Goal: Download file/media

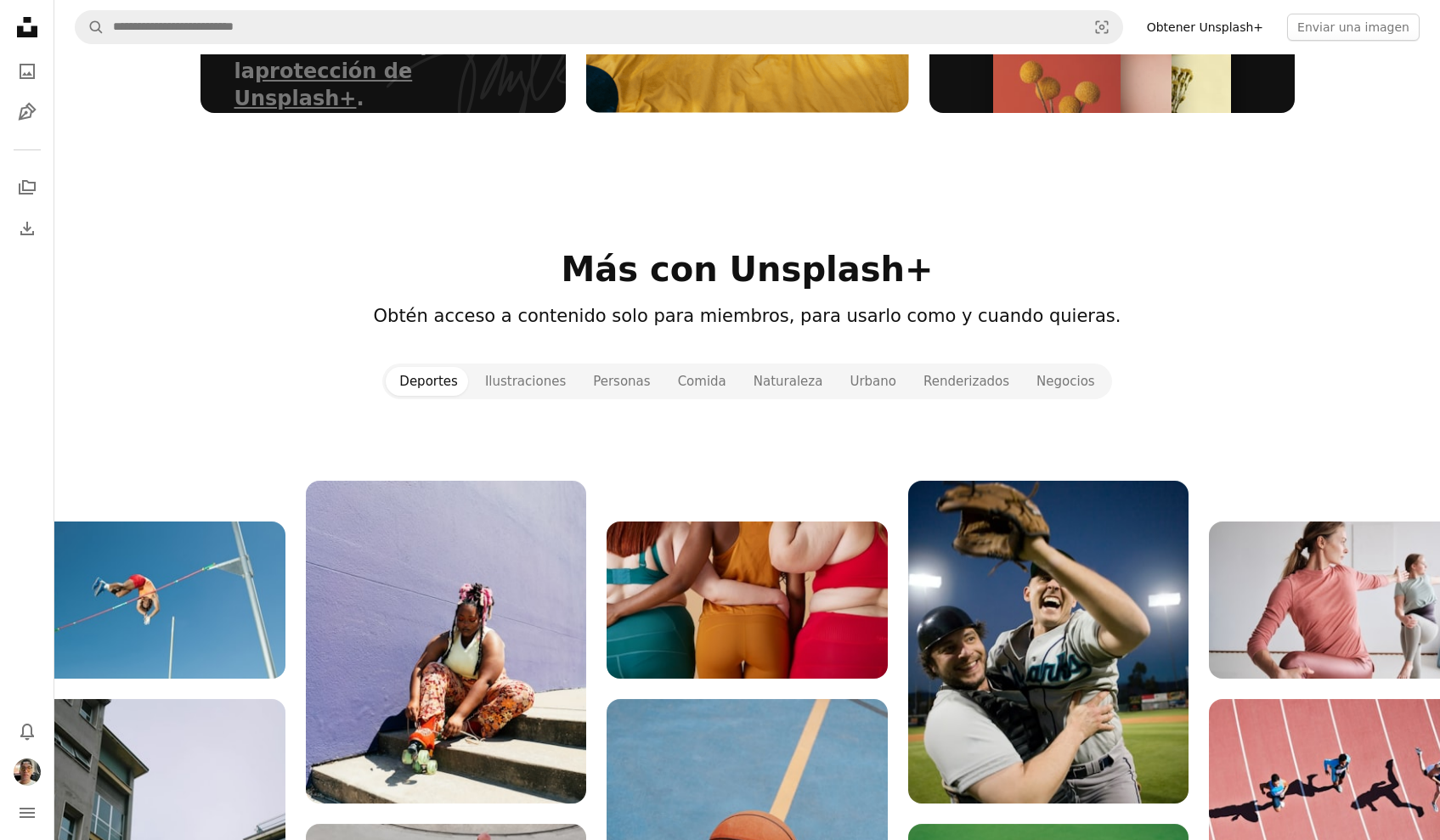
scroll to position [1525, 0]
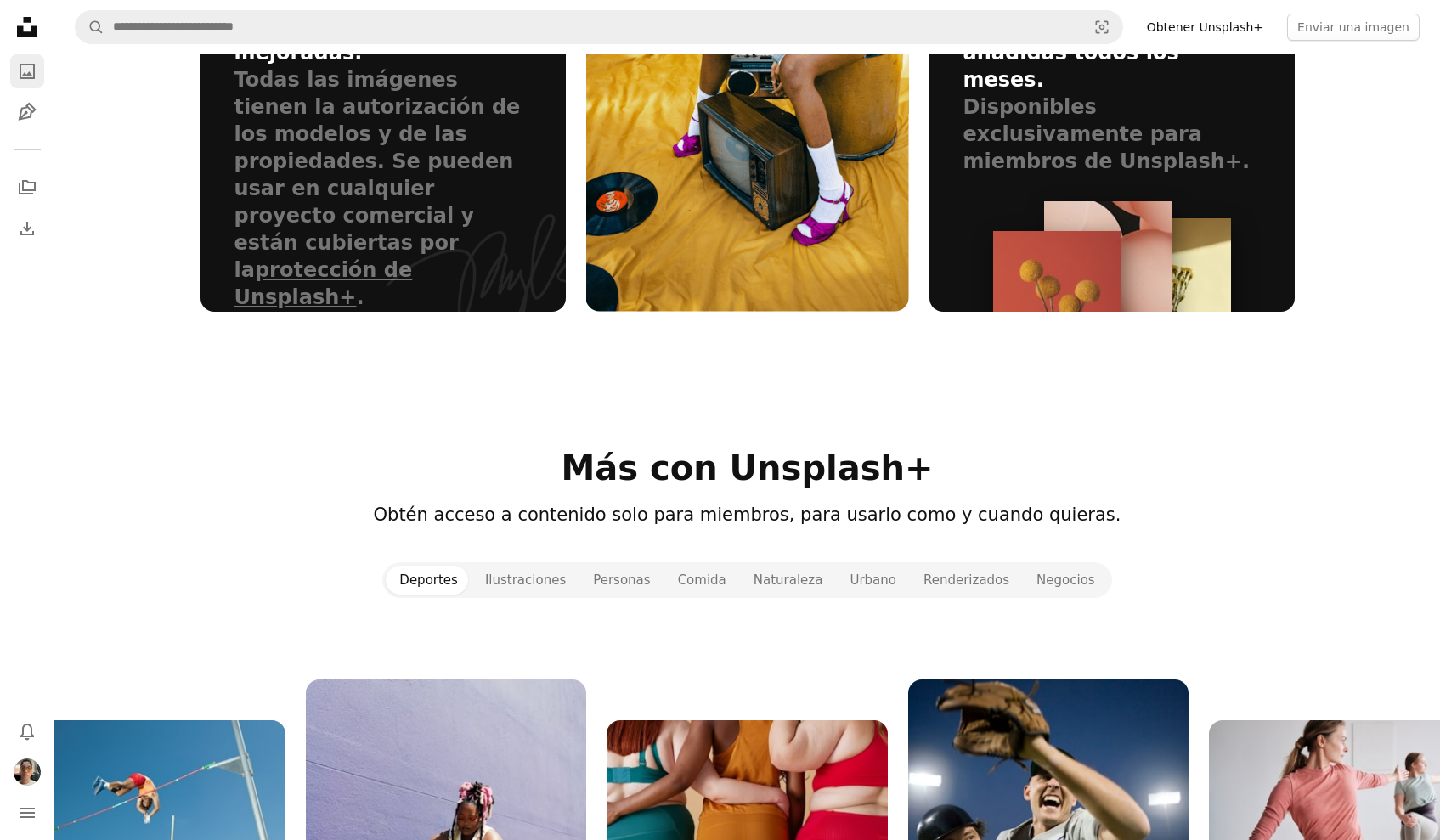
click at [24, 75] on icon "Fotos" at bounding box center [27, 72] width 15 height 15
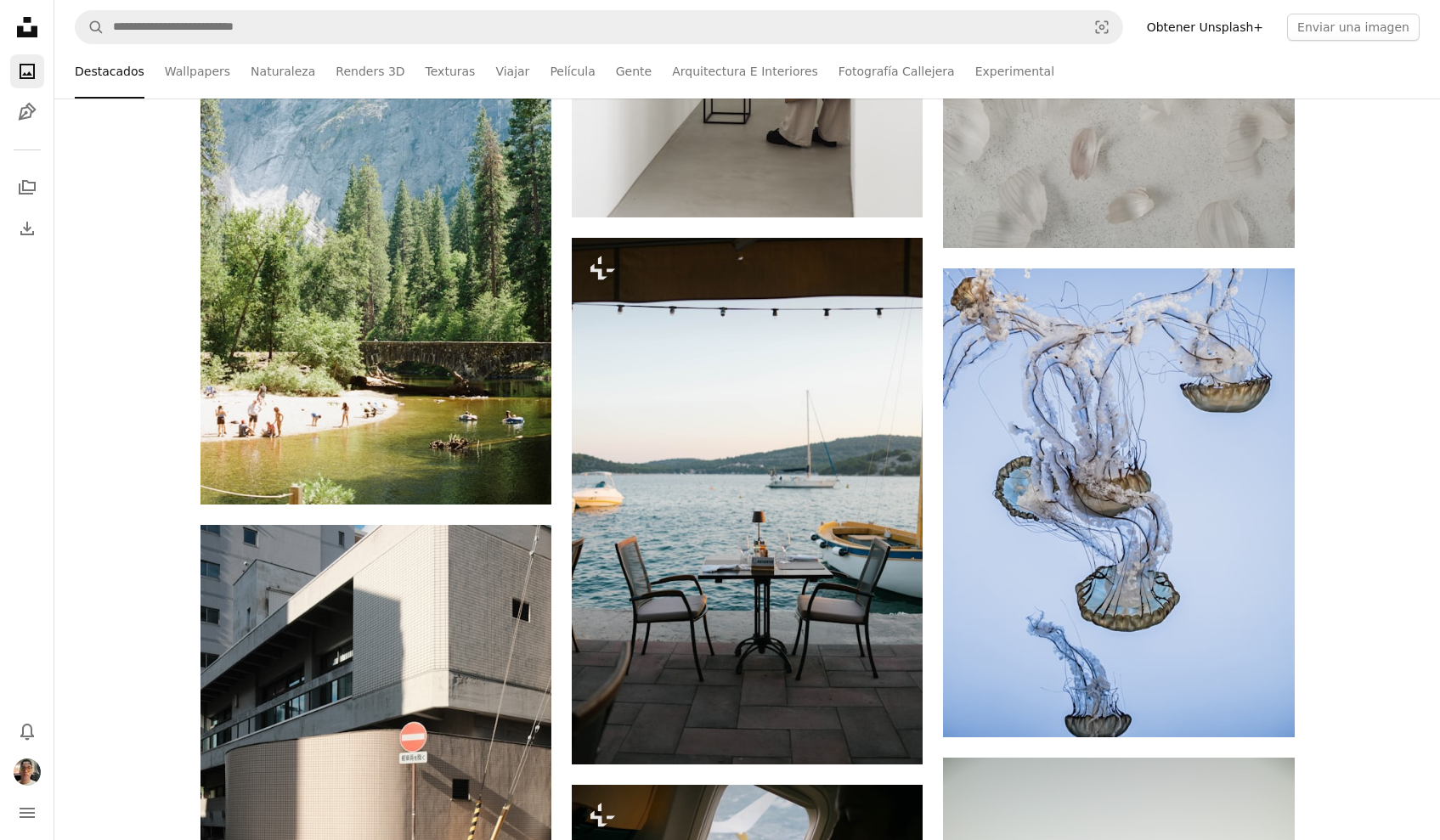
scroll to position [0, 0]
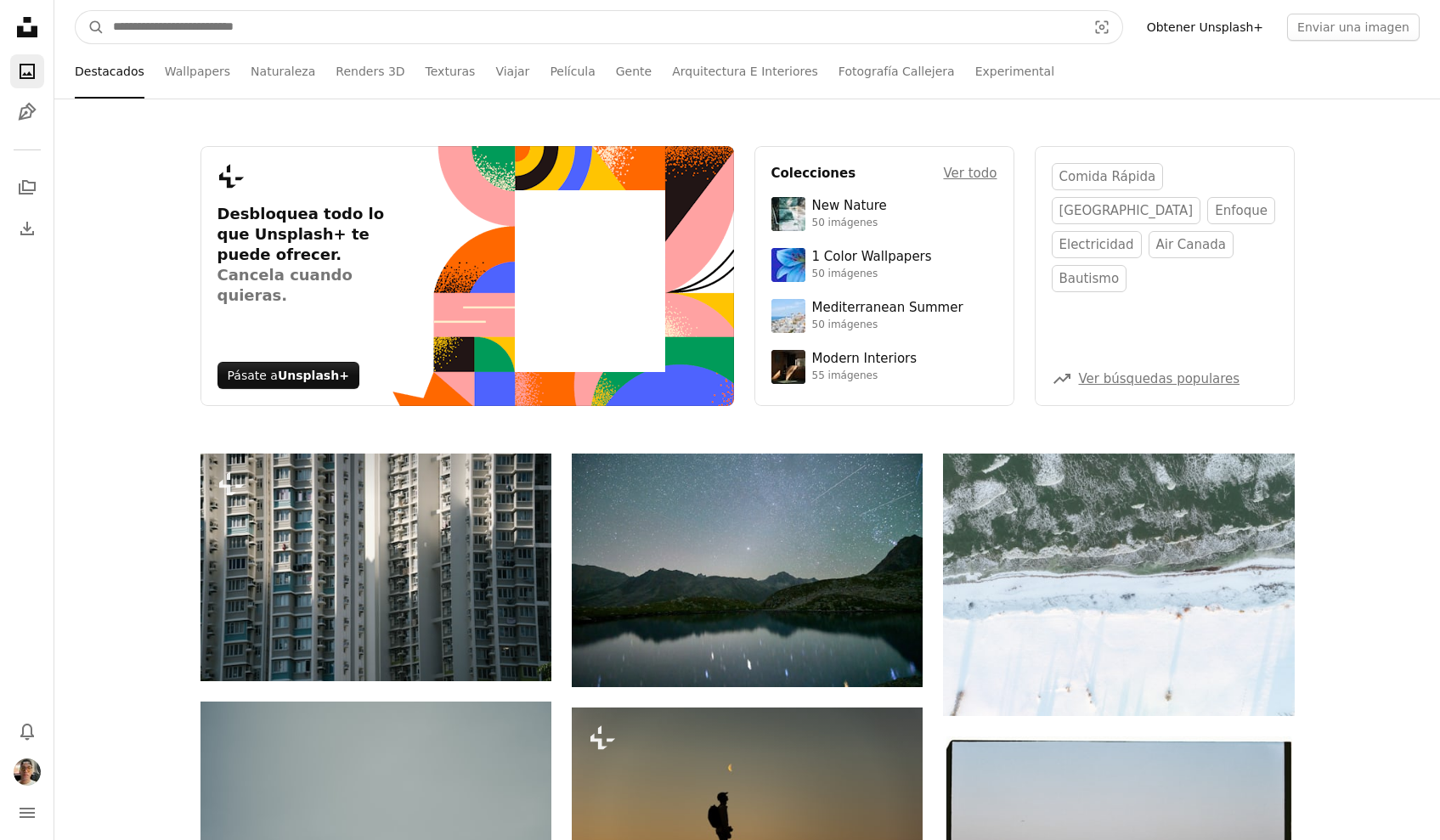
click at [259, 29] on input "Encuentra imágenes en todo el sitio" at bounding box center [592, 26] width 976 height 32
type input "**"
click at [90, 27] on button "A magnifying glass" at bounding box center [90, 26] width 29 height 32
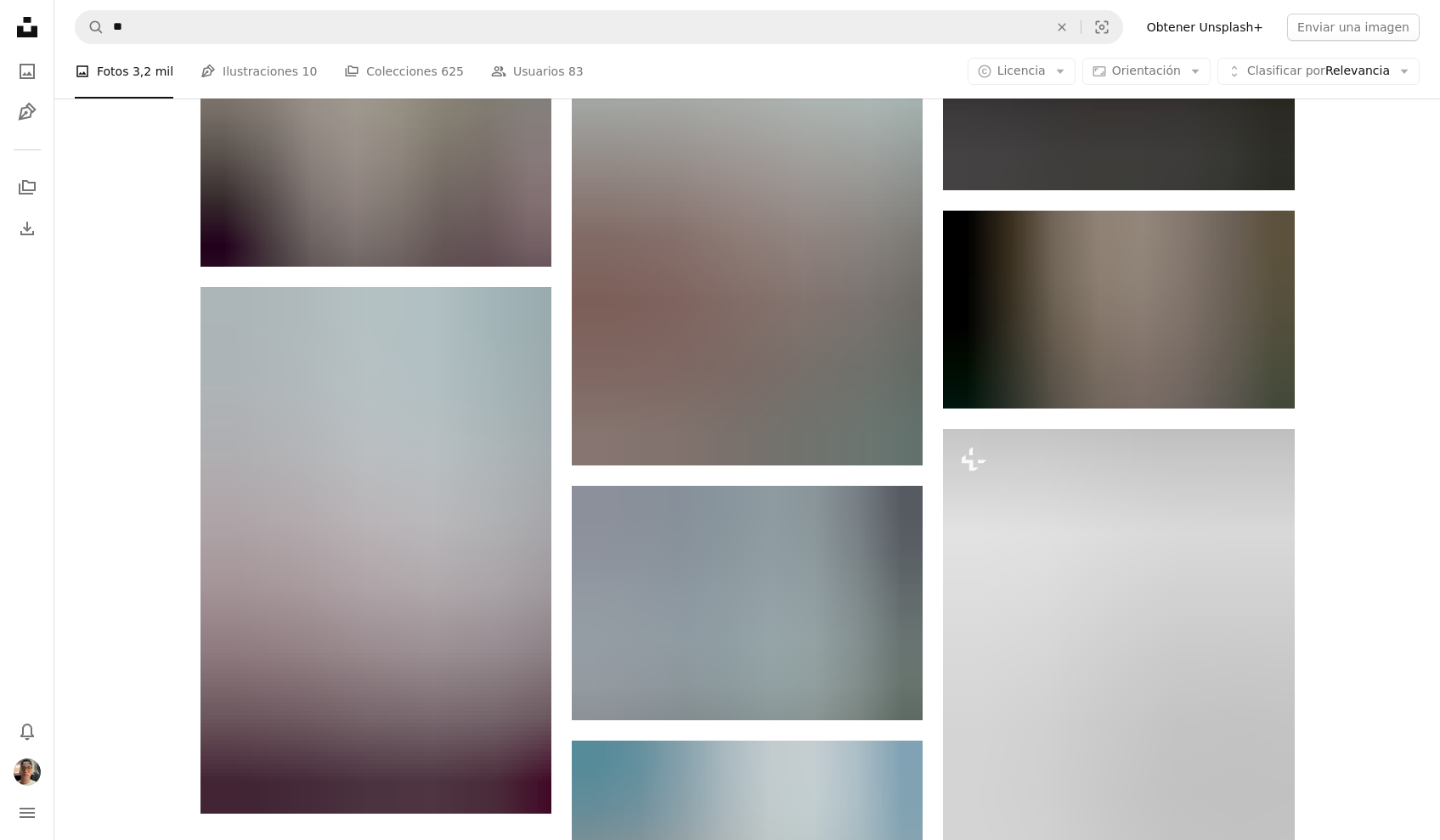
scroll to position [1970, 0]
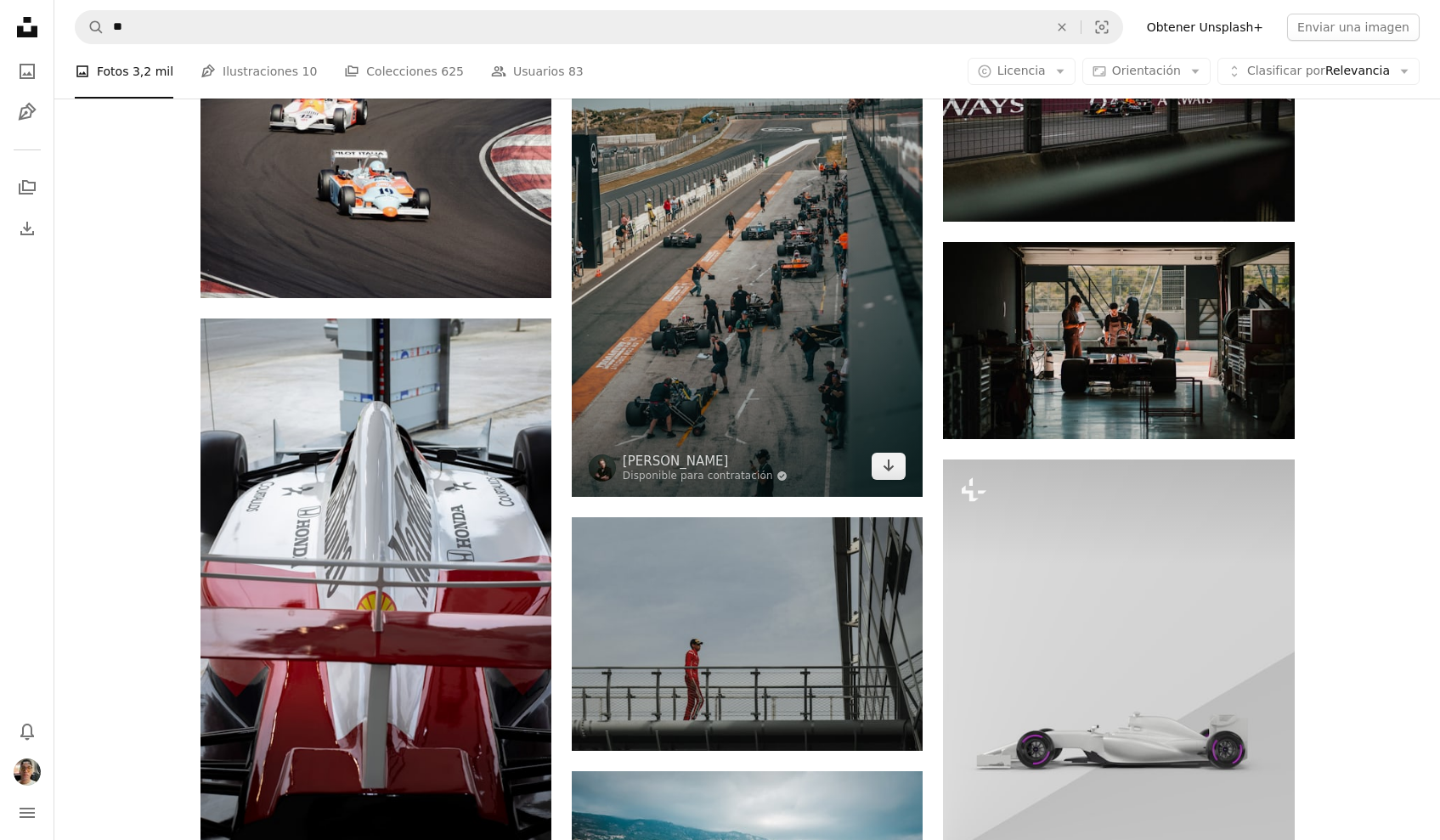
click at [795, 307] on img at bounding box center [747, 233] width 351 height 526
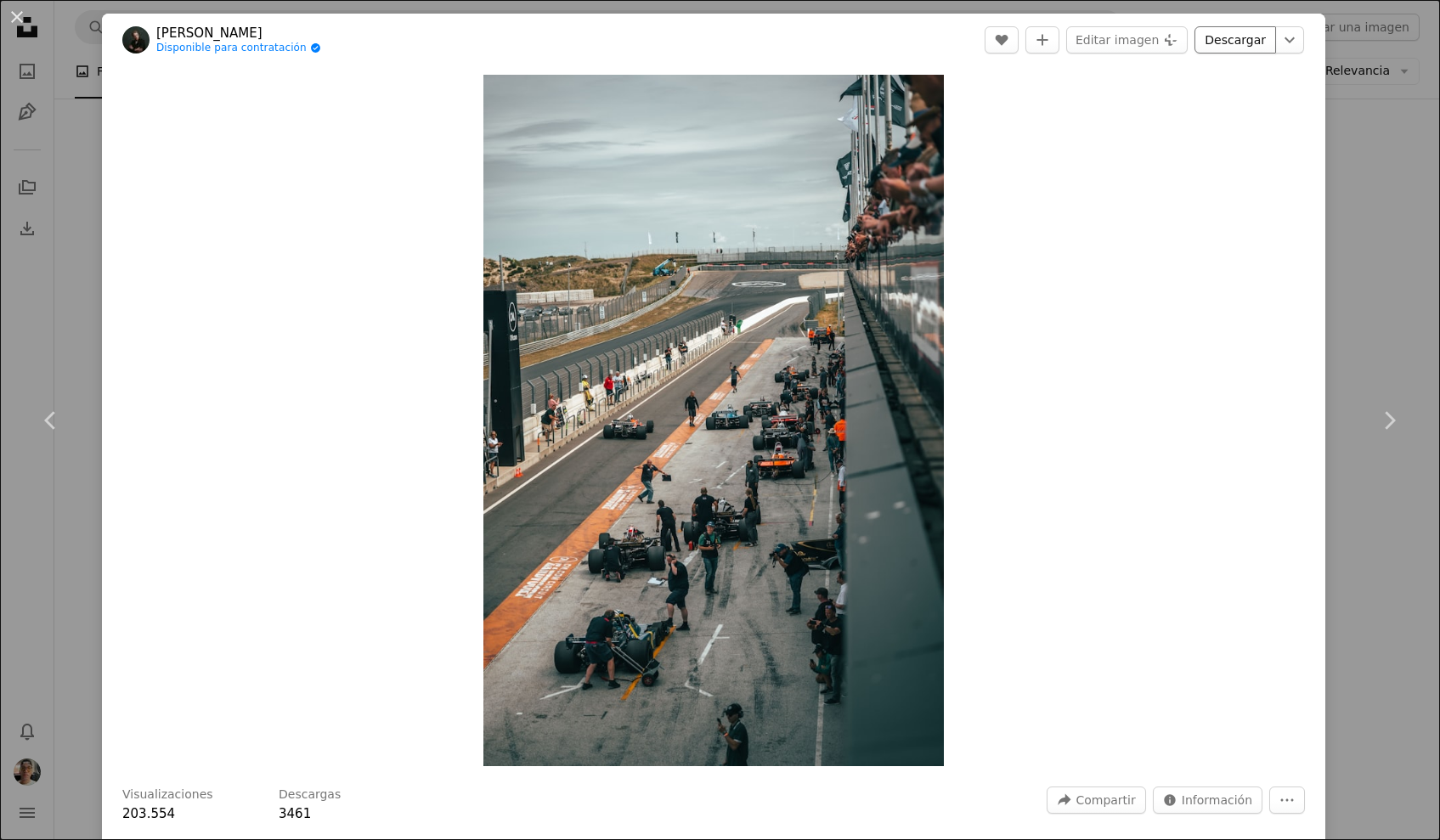
click at [1214, 46] on link "Descargar" at bounding box center [1235, 40] width 81 height 27
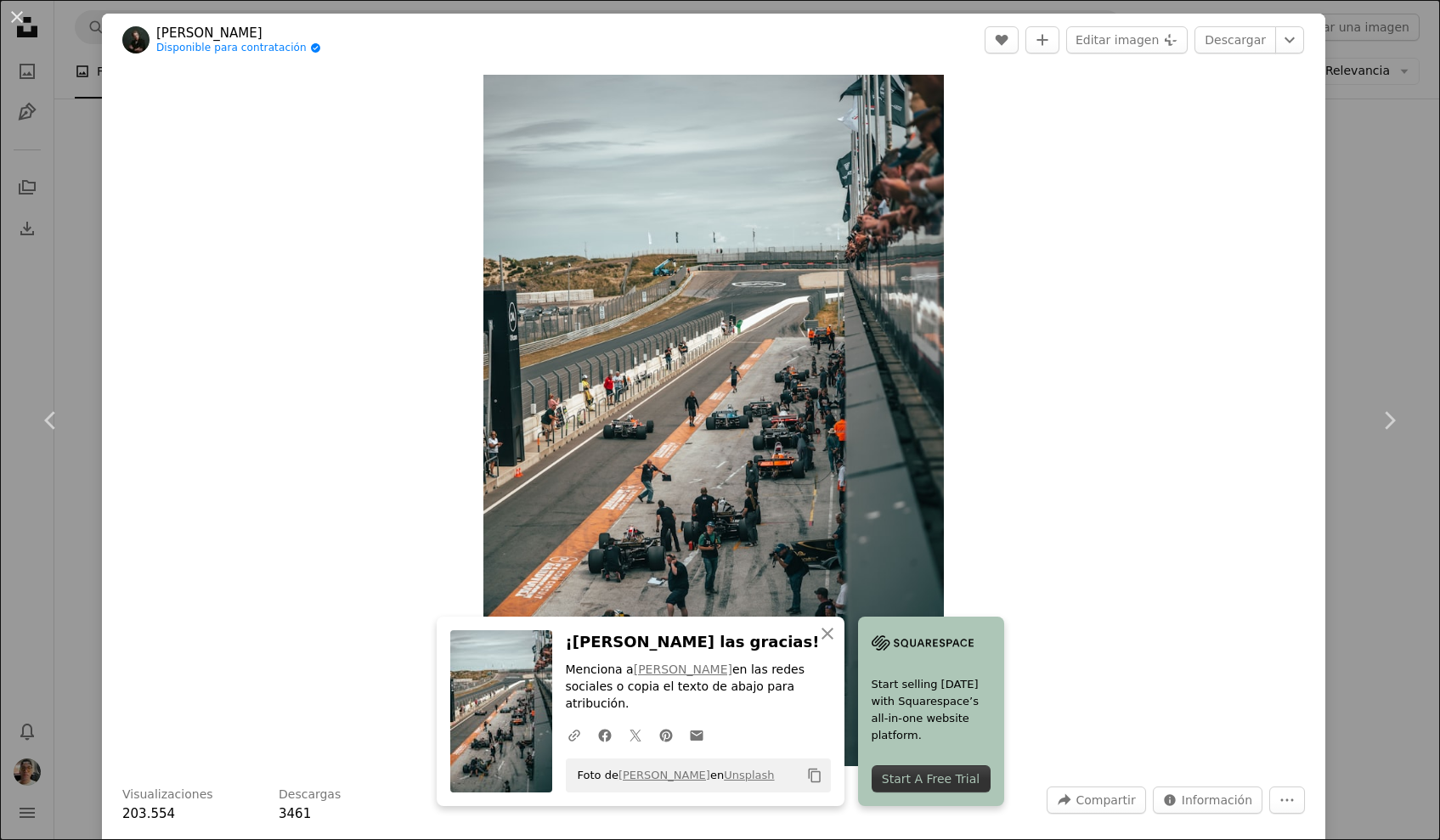
click at [1412, 198] on div "An X shape Chevron left Chevron right An X shape Cerrar ¡Dale las gracias! Menc…" at bounding box center [720, 420] width 1440 height 840
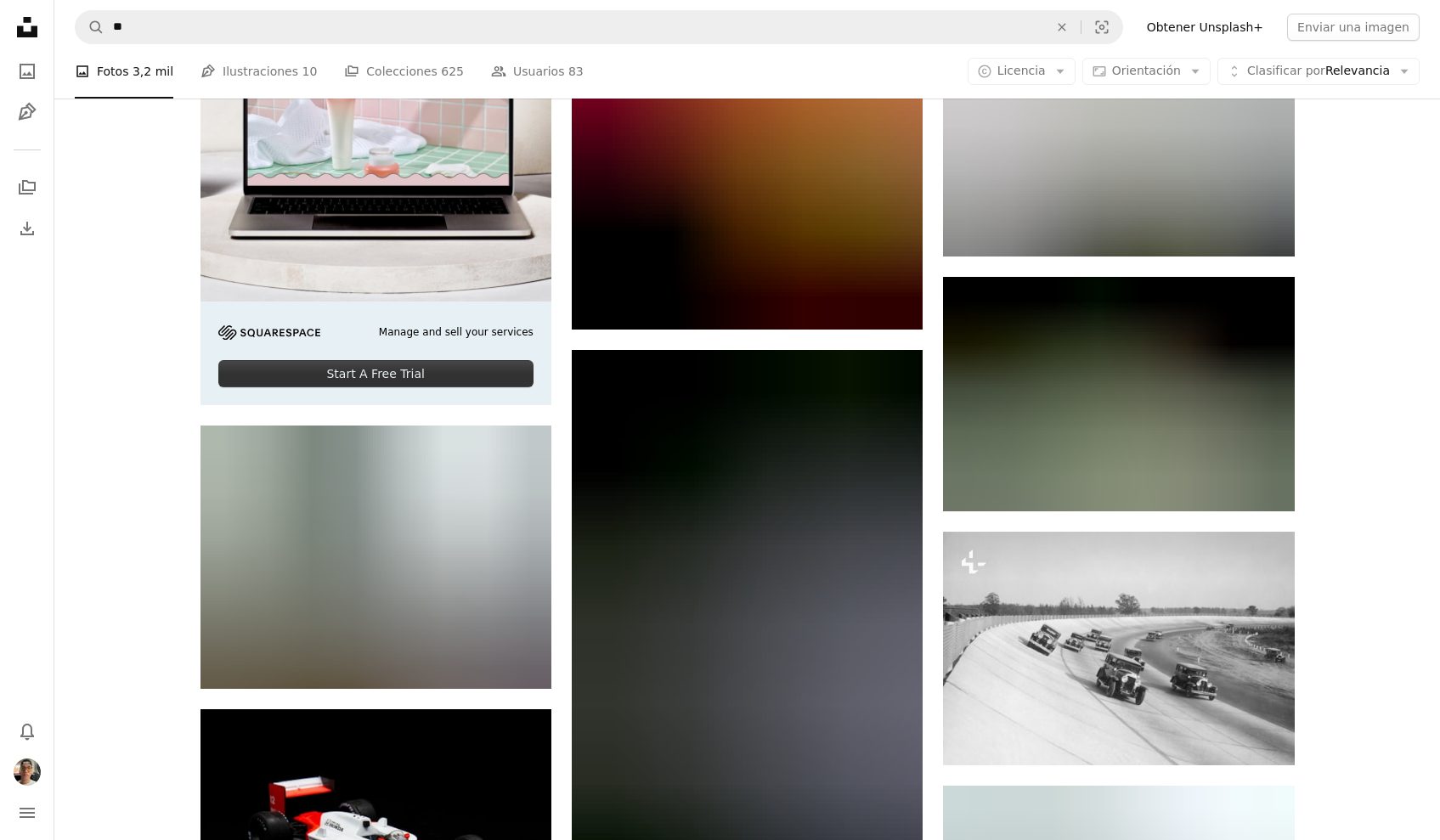
scroll to position [4429, 0]
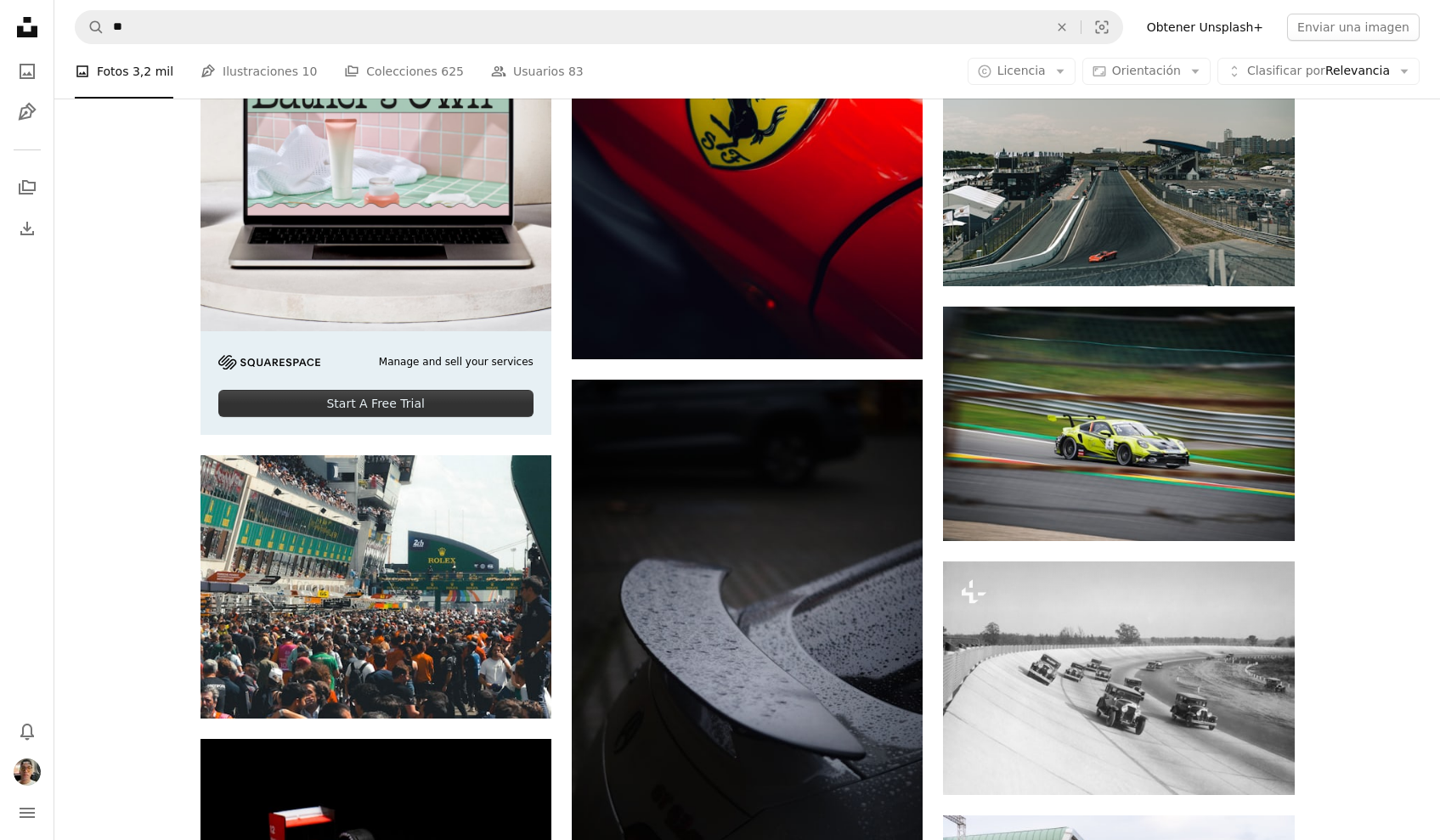
click at [20, 45] on link "Unsplash logo Página de inicio de Unsplash" at bounding box center [27, 29] width 34 height 38
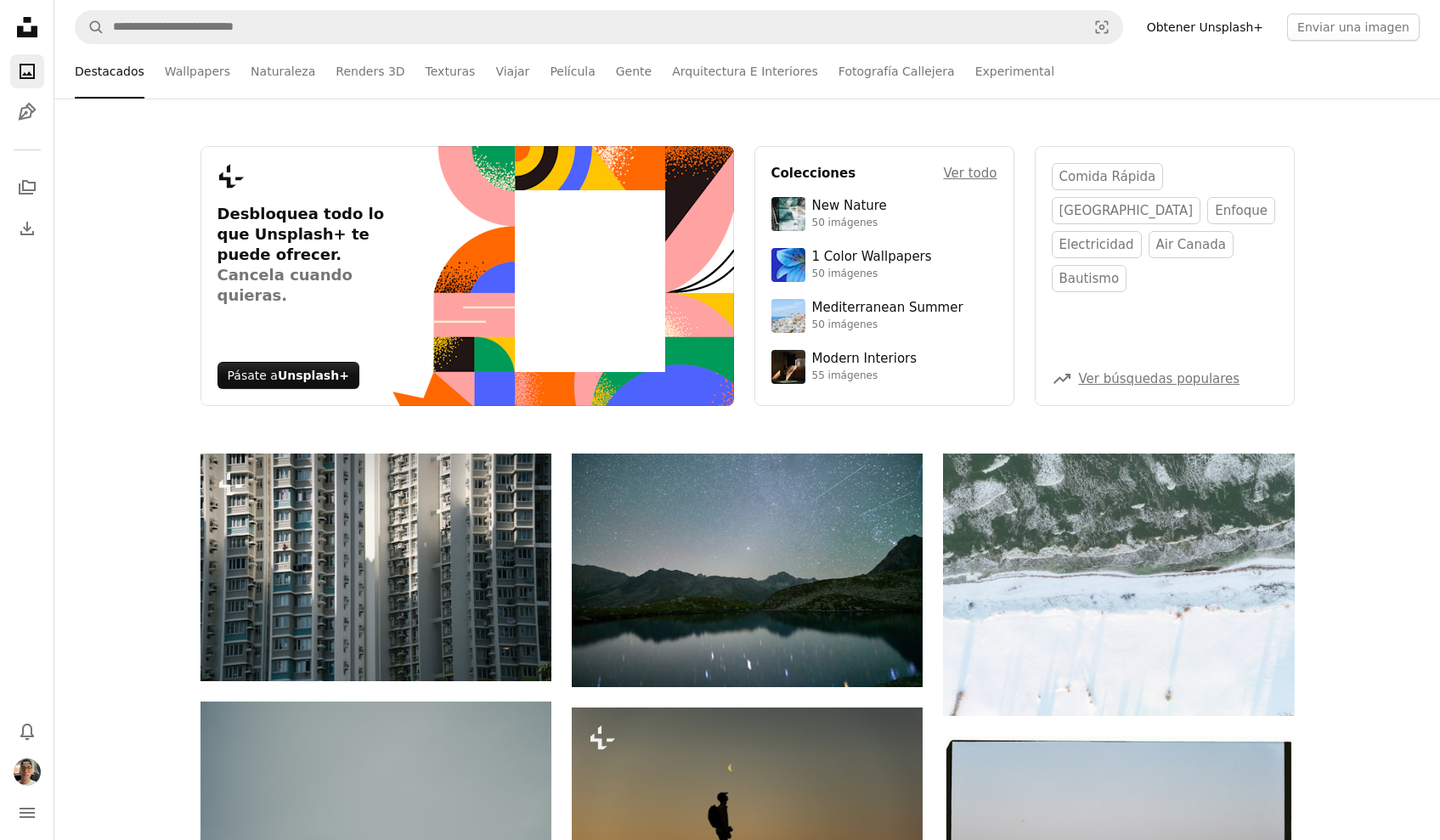
click at [26, 27] on icon "Unsplash logo Página de inicio de Unsplash" at bounding box center [27, 27] width 34 height 34
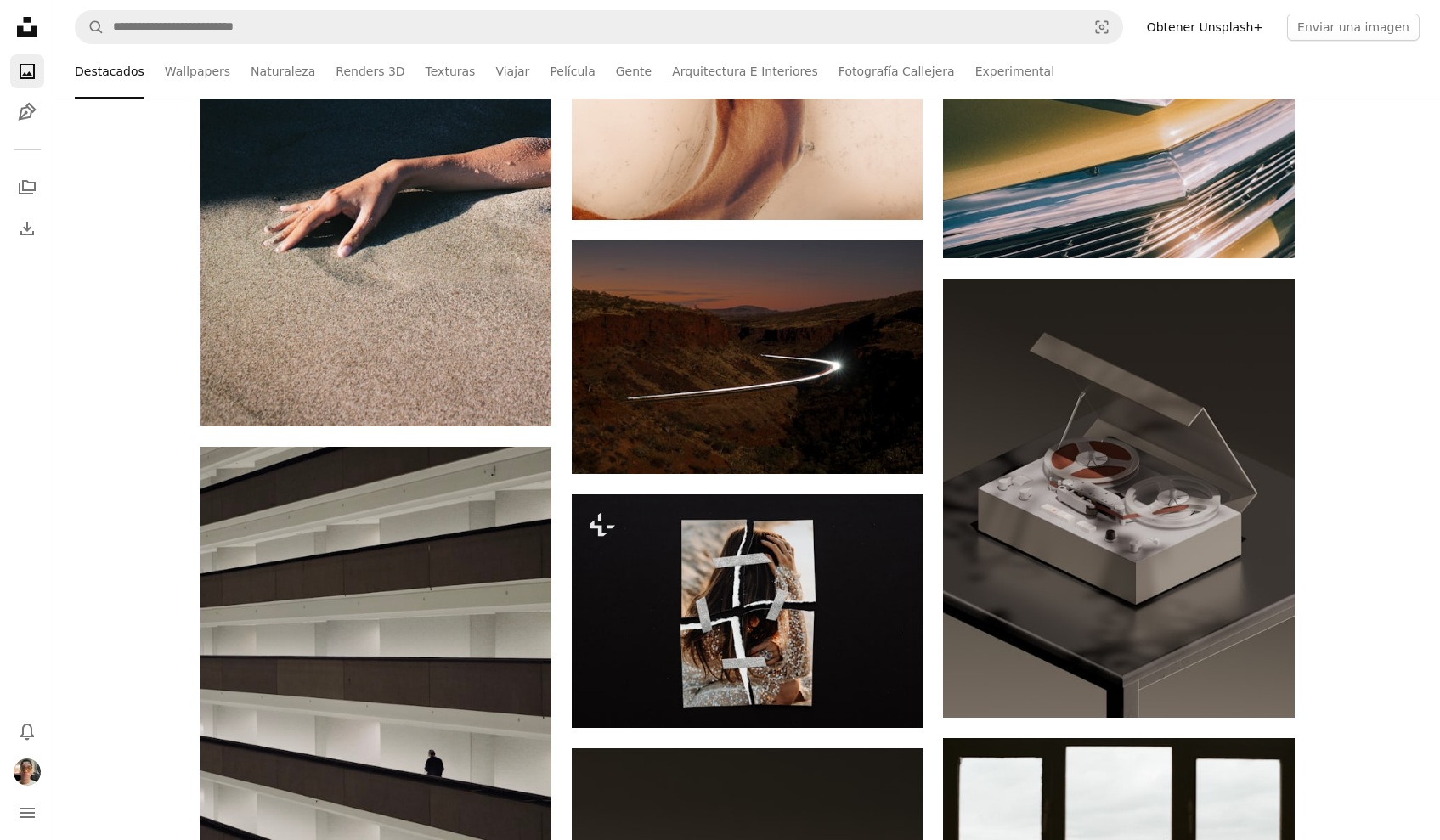
scroll to position [8161, 0]
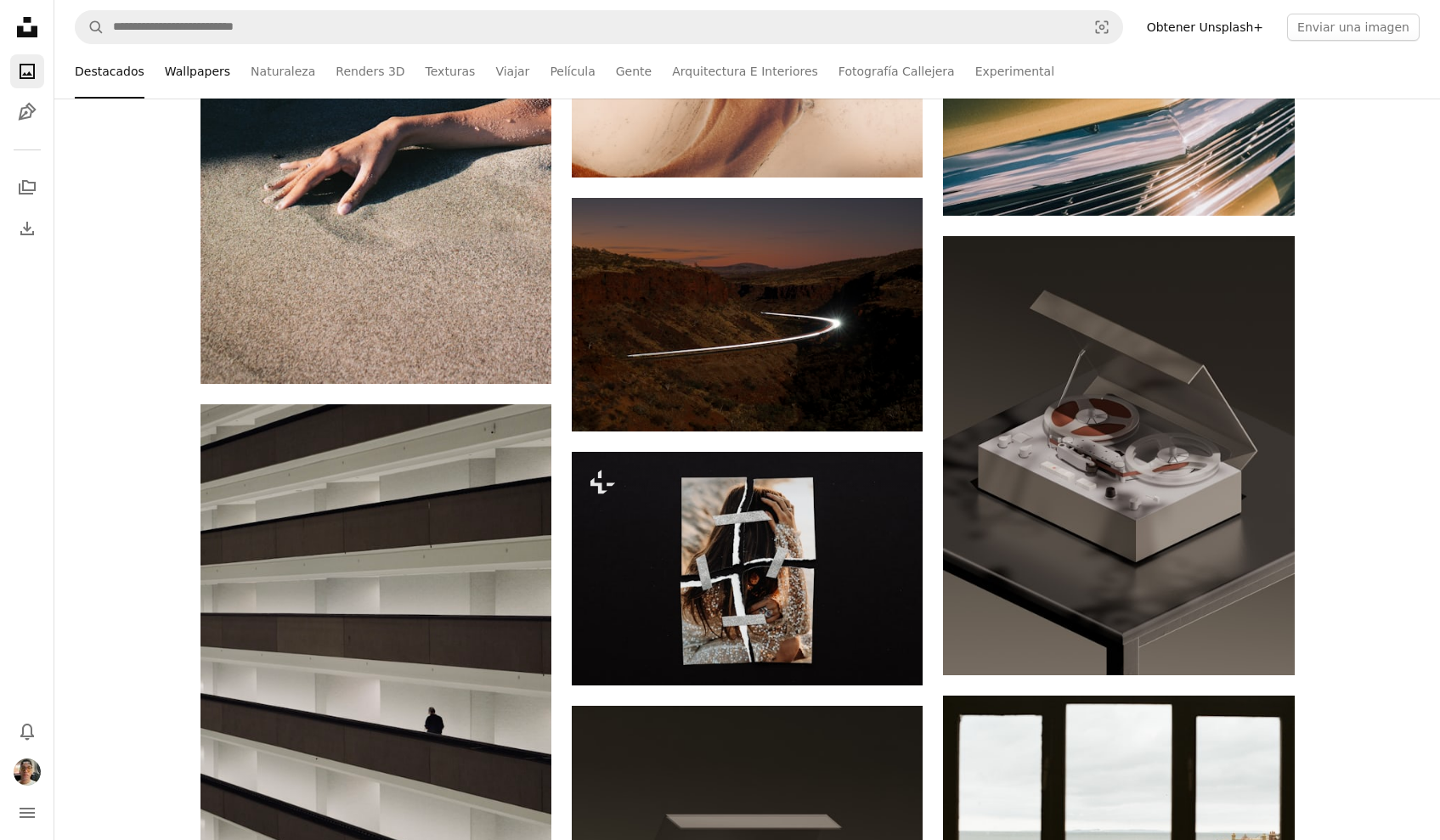
click at [187, 68] on link "Wallpapers" at bounding box center [197, 72] width 66 height 54
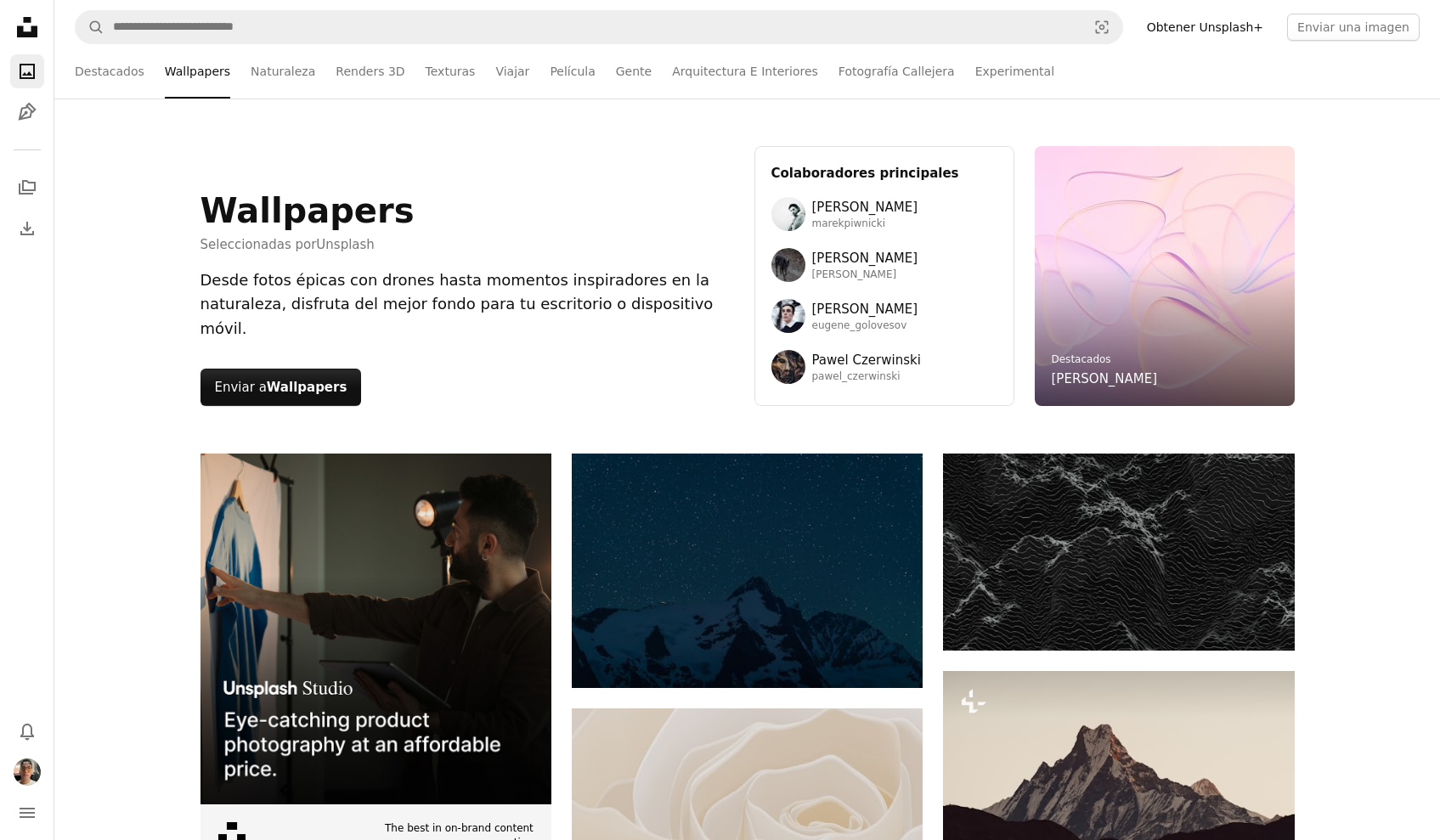
click at [439, 278] on div "Wallpapers Seleccionadas por Unsplash Desde fotos épicas con drones hasta momen…" at bounding box center [466, 276] width 533 height 260
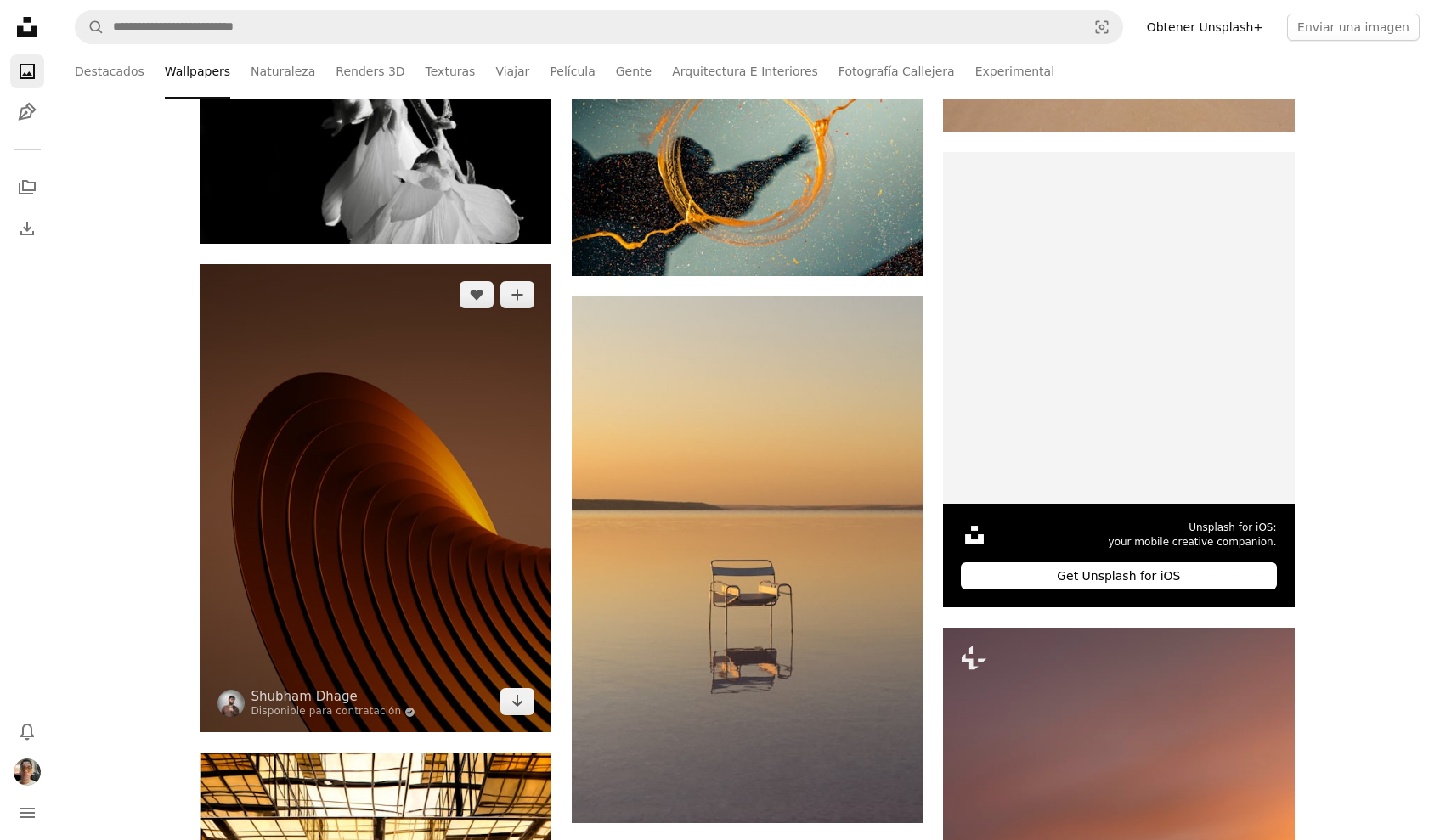
scroll to position [6084, 0]
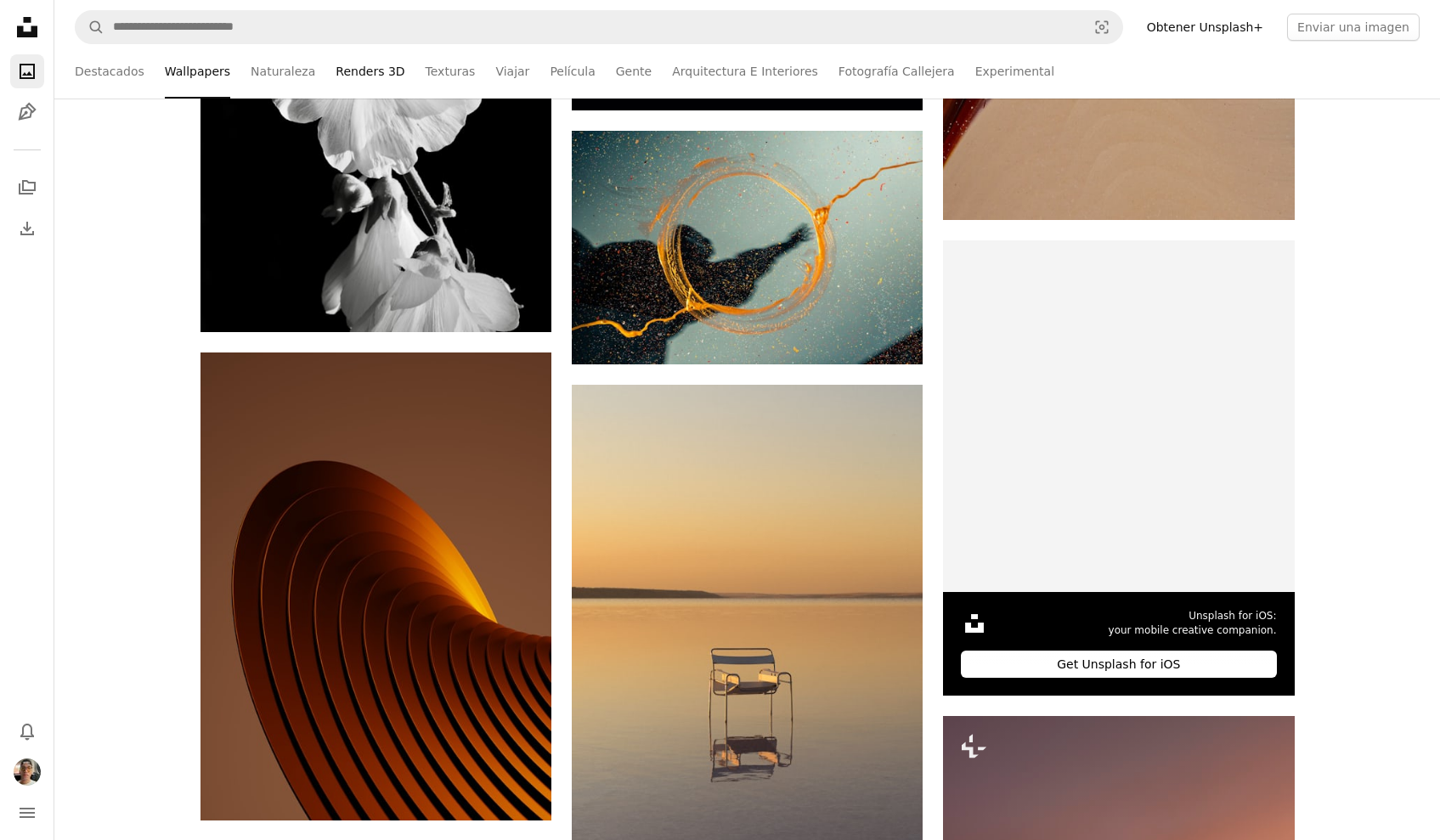
click at [384, 73] on link "Renders 3D" at bounding box center [370, 72] width 69 height 54
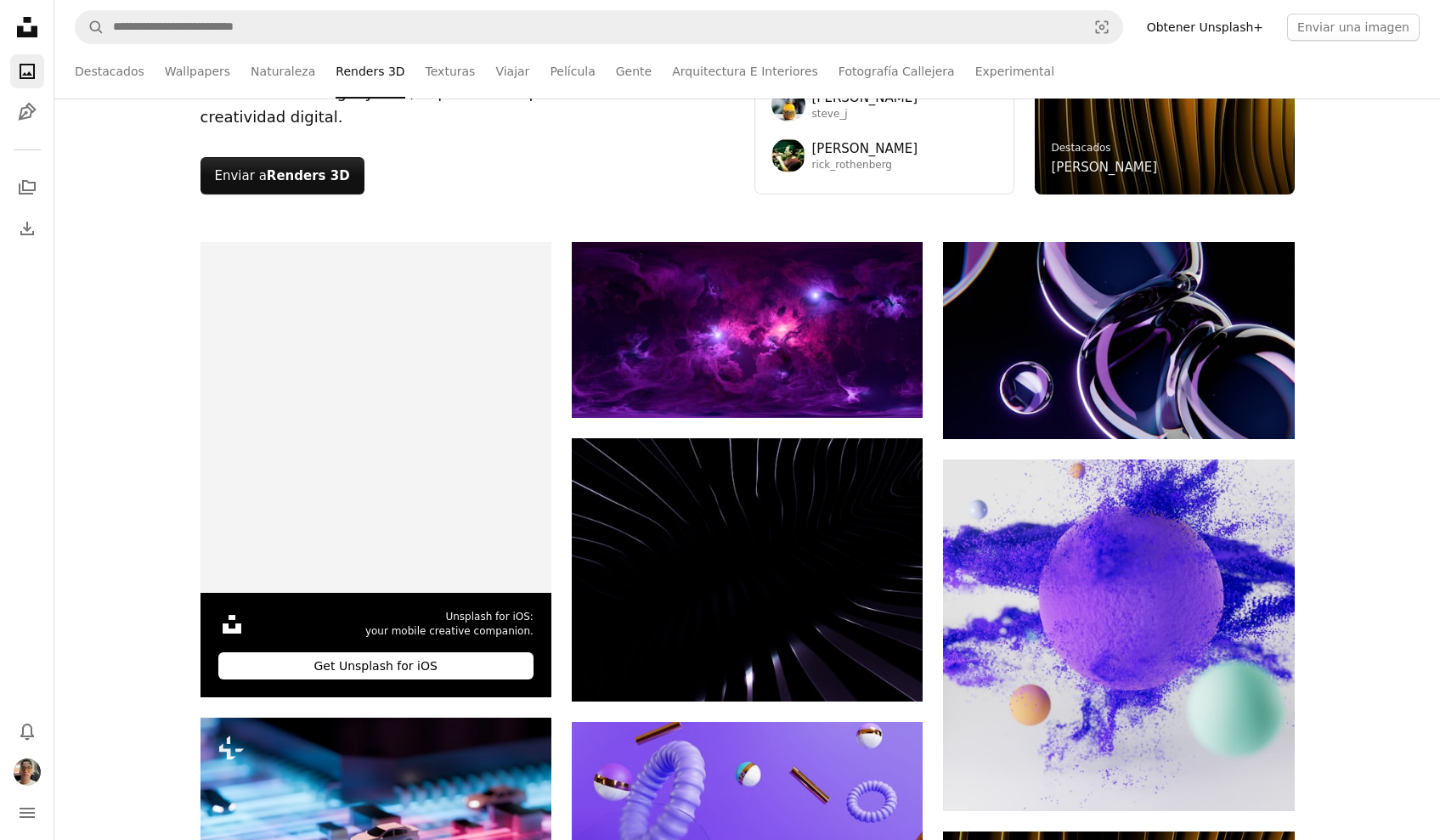
scroll to position [103, 0]
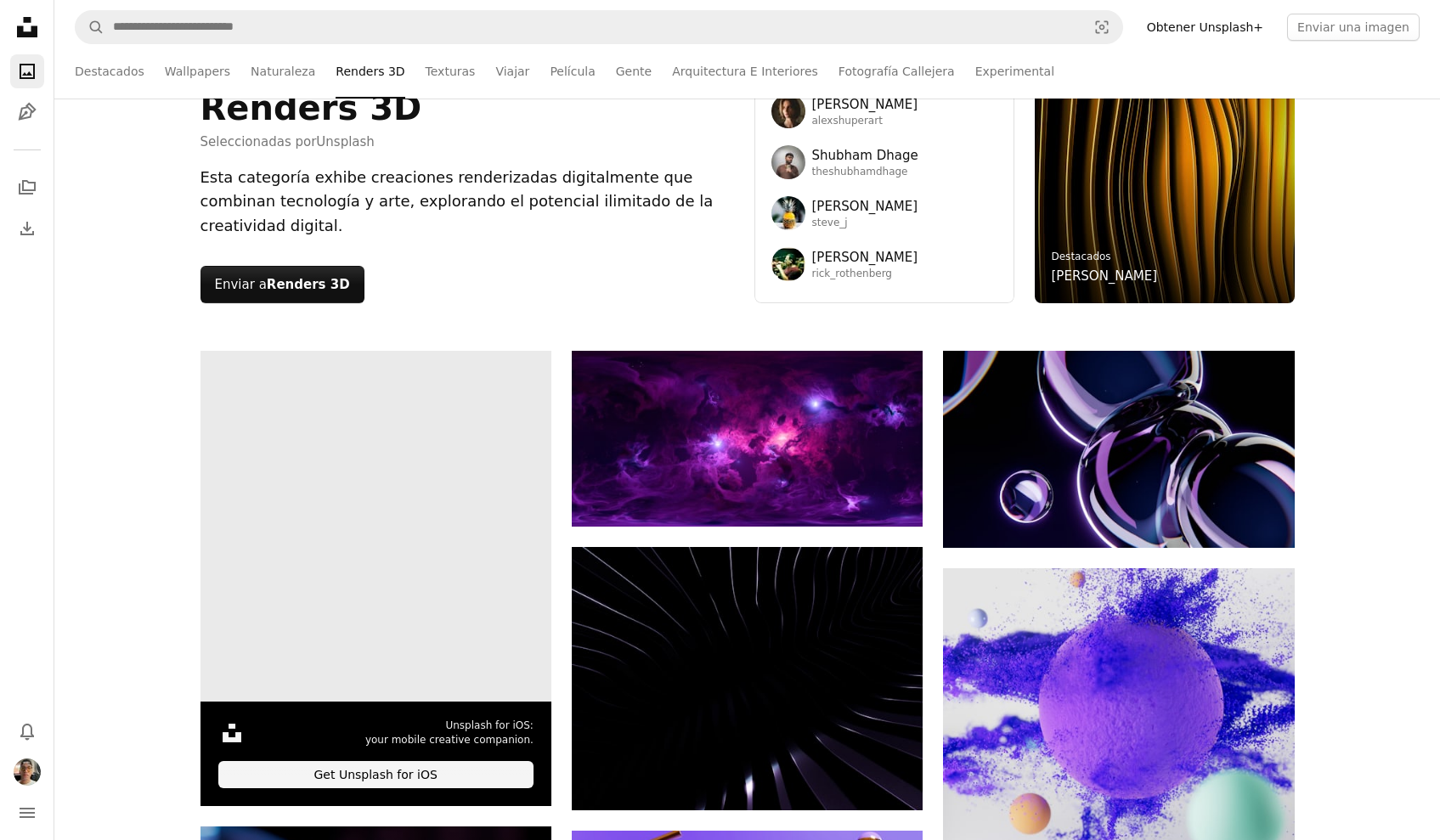
click at [395, 557] on video at bounding box center [375, 526] width 351 height 351
